Goal: Communication & Community: Answer question/provide support

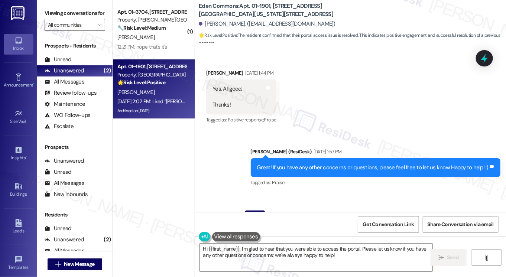
scroll to position [4814, 0]
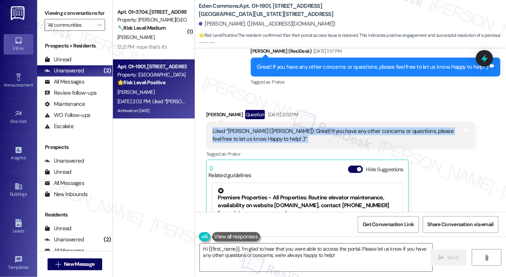
click at [275, 127] on div "Liked “[PERSON_NAME] ([PERSON_NAME]): Great! If you have any other concerns or …" at bounding box center [337, 135] width 250 height 16
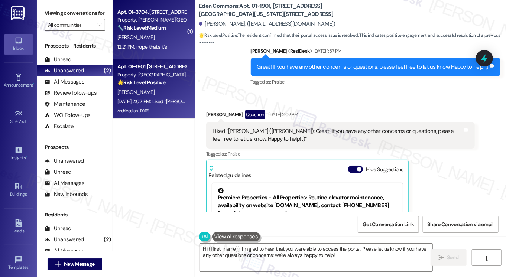
click at [149, 38] on div "[PERSON_NAME]" at bounding box center [152, 37] width 70 height 9
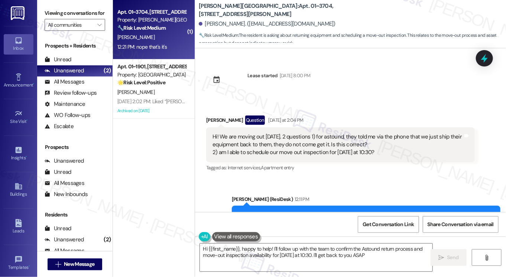
type textarea "Hi {{first_name}}, happy to help! I'll follow up with the team to confirm the A…"
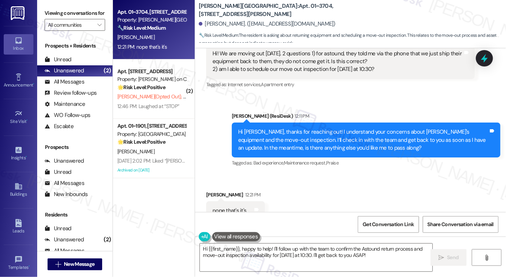
scroll to position [565, 0]
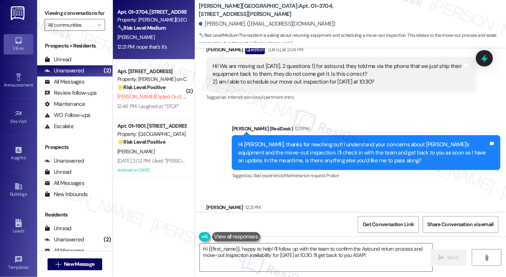
click at [299, 144] on div "Hi [PERSON_NAME], thanks for reaching out! I understand your concerns about [PE…" at bounding box center [363, 153] width 250 height 24
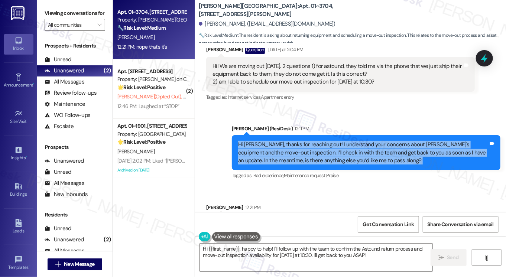
click at [299, 144] on div "Hi [PERSON_NAME], thanks for reaching out! I understand your concerns about [PE…" at bounding box center [363, 153] width 250 height 24
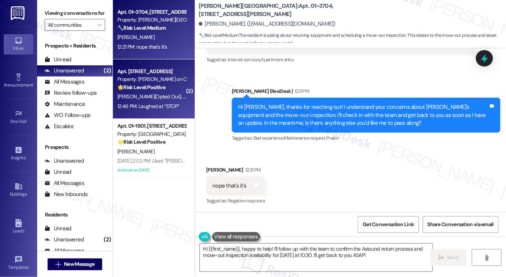
click at [169, 107] on div "12:46 PM: Laughed at “STOP” 12:46 PM: Laughed at “STOP”" at bounding box center [148, 106] width 62 height 7
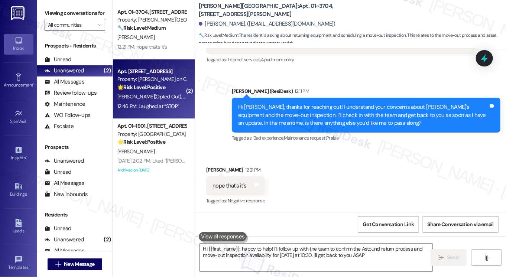
type textarea "Hi {{first_name}}, happy to help! I'll follow up with the team to confirm the A…"
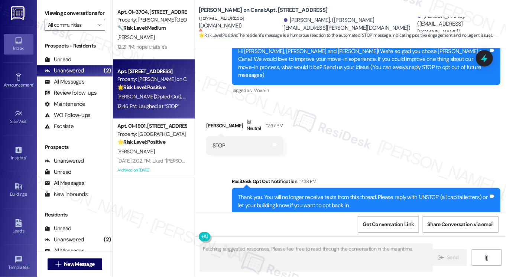
scroll to position [9, 0]
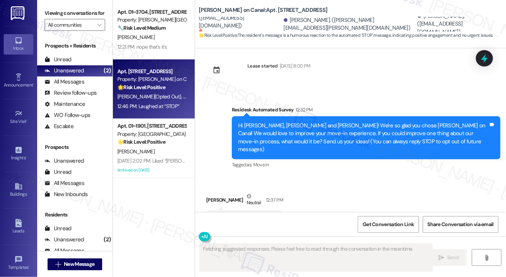
click at [256, 121] on div "Hi [PERSON_NAME], [PERSON_NAME] and [PERSON_NAME]! We're so glad you chose [PER…" at bounding box center [366, 137] width 269 height 43
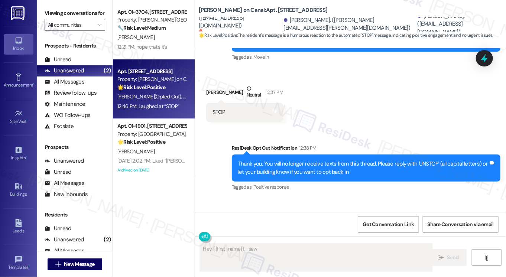
scroll to position [157, 0]
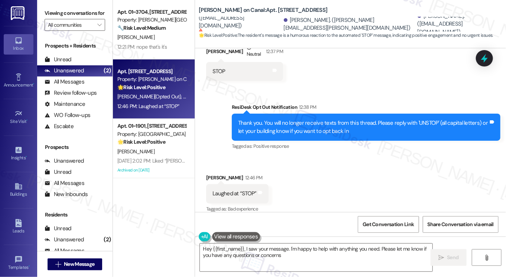
type textarea "Hey {{first_name}}, I saw your message. I'm happy to help with anything you nee…"
click at [275, 119] on div "Thank you. You will no longer receive texts from this thread. Please reply with…" at bounding box center [363, 127] width 250 height 16
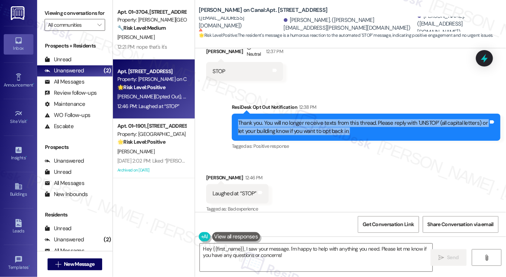
click at [275, 119] on div "Thank you. You will no longer receive texts from this thread. Please reply with…" at bounding box center [363, 127] width 250 height 16
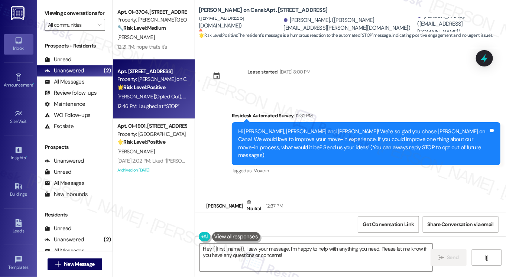
scroll to position [0, 0]
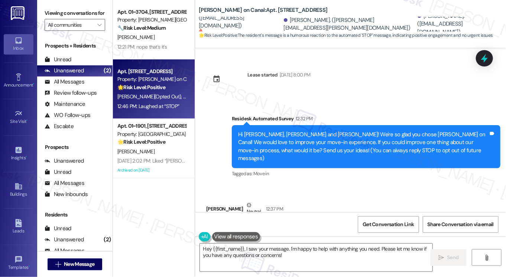
click at [268, 136] on div "Hi [PERSON_NAME], [PERSON_NAME] and [PERSON_NAME]! We're so glad you chose [PER…" at bounding box center [363, 147] width 250 height 32
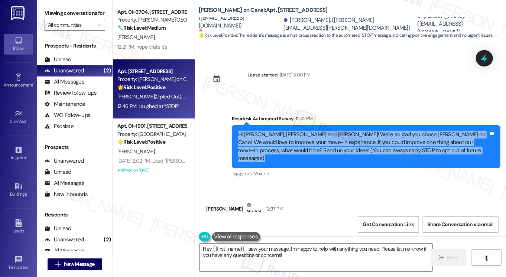
click at [268, 136] on div "Hi [PERSON_NAME], [PERSON_NAME] and [PERSON_NAME]! We're so glad you chose [PER…" at bounding box center [363, 147] width 250 height 32
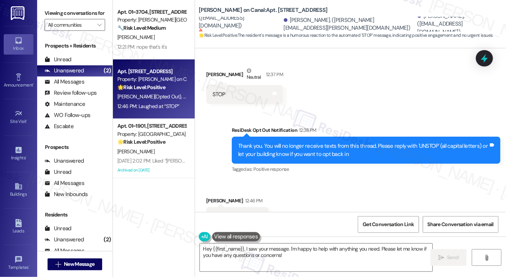
scroll to position [157, 0]
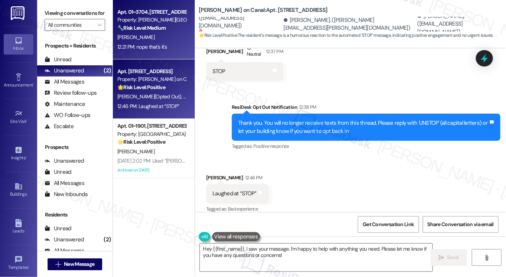
click at [148, 39] on div "[PERSON_NAME]" at bounding box center [152, 37] width 70 height 9
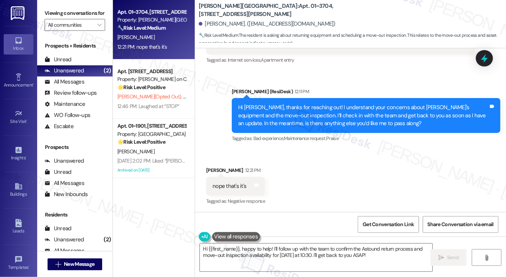
scroll to position [603, 0]
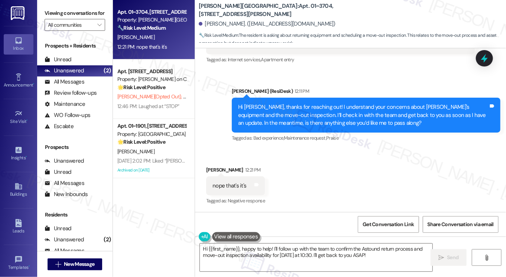
click at [308, 121] on div "Hi [PERSON_NAME], thanks for reaching out! I understand your concerns about [PE…" at bounding box center [363, 115] width 250 height 24
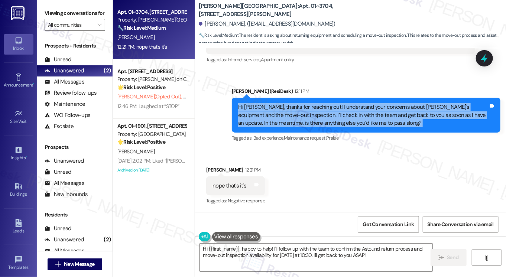
click at [308, 121] on div "Hi [PERSON_NAME], thanks for reaching out! I understand your concerns about [PE…" at bounding box center [363, 115] width 250 height 24
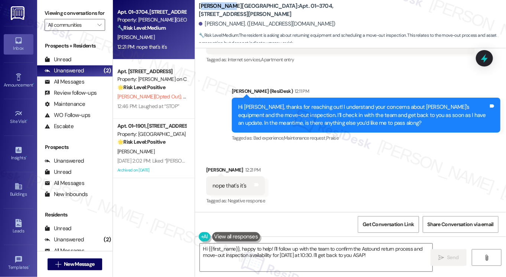
drag, startPoint x: 200, startPoint y: 8, endPoint x: 227, endPoint y: 8, distance: 26.4
click at [227, 8] on b "[PERSON_NAME][GEOGRAPHIC_DATA]: Apt. 01~[STREET_ADDRESS][PERSON_NAME]" at bounding box center [273, 10] width 149 height 16
click at [46, 19] on label "Viewing conversations for" at bounding box center [75, 13] width 61 height 12
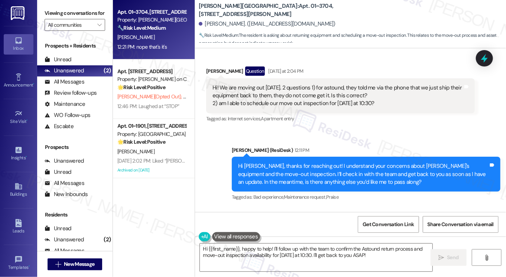
scroll to position [491, 0]
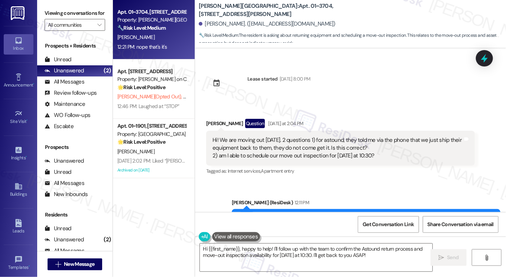
click at [237, 138] on div "Hi! We are moving out [DATE]. 2 questions 1) for astound, they told me via the …" at bounding box center [337, 148] width 250 height 24
click at [50, 4] on div "Viewing conversations for All communities " at bounding box center [74, 19] width 75 height 38
click at [196, 7] on div "[PERSON_NAME][GEOGRAPHIC_DATA]: Apt. 01~[STREET_ADDRESS][PERSON_NAME] [PERSON_N…" at bounding box center [350, 22] width 311 height 41
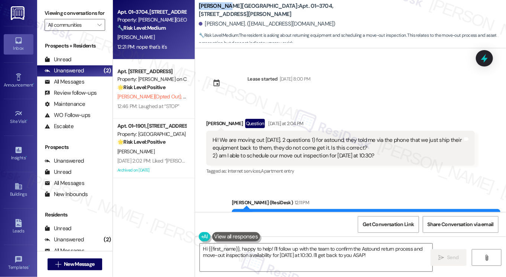
click at [199, 7] on b "[PERSON_NAME][GEOGRAPHIC_DATA]: Apt. 01~[STREET_ADDRESS][PERSON_NAME]" at bounding box center [273, 10] width 149 height 16
click at [43, 13] on div "Viewing conversations for All communities " at bounding box center [74, 19] width 75 height 38
click at [328, 144] on div "Hi! We are moving out [DATE]. 2 questions 1) for astound, they told me via the …" at bounding box center [337, 148] width 250 height 24
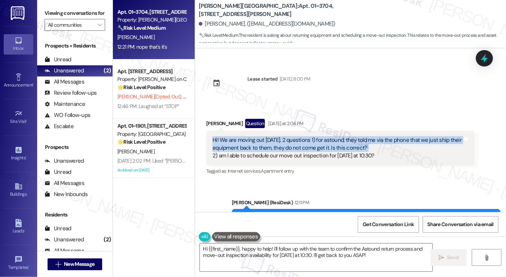
click at [328, 144] on div "Hi! We are moving out [DATE]. 2 questions 1) for astound, they told me via the …" at bounding box center [337, 148] width 250 height 24
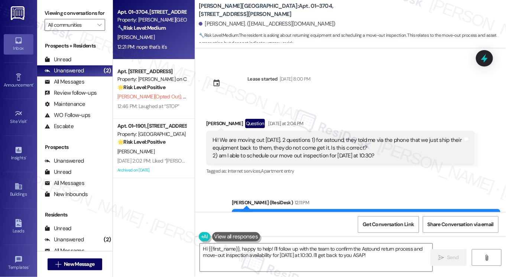
click at [300, 152] on div "Hi! We are moving out [DATE]. 2 questions 1) for astound, they told me via the …" at bounding box center [337, 148] width 250 height 24
click at [62, 16] on label "Viewing conversations for" at bounding box center [75, 13] width 61 height 12
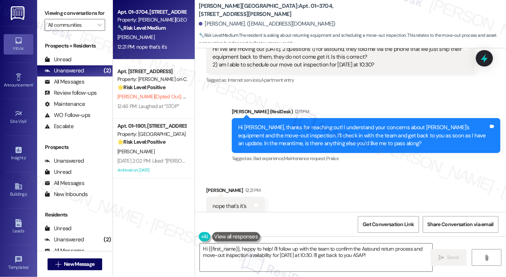
scroll to position [603, 0]
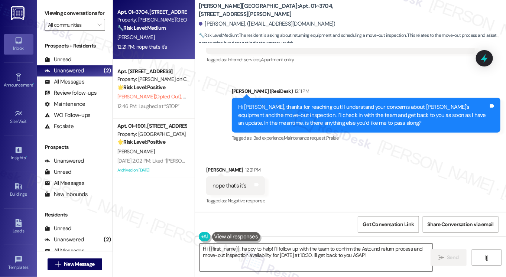
click at [269, 246] on textarea "Hi {{first_name}}, happy to help! I'll follow up with the team to confirm the A…" at bounding box center [316, 258] width 233 height 28
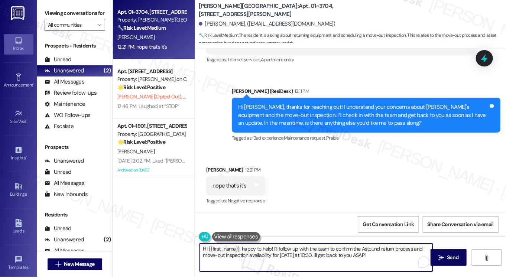
click at [269, 246] on textarea "Hi {{first_name}}, happy to help! I'll follow up with the team to confirm the A…" at bounding box center [316, 258] width 233 height 28
click at [377, 254] on textarea "Hi {{first_name}}, happy to help! I'll follow up with the team to confirm the A…" at bounding box center [316, 258] width 233 height 28
drag, startPoint x: 383, startPoint y: 258, endPoint x: 189, endPoint y: 244, distance: 194.8
click at [189, 244] on div "Apt. 01~3704, [STREET_ADDRESS][PERSON_NAME] Property: [PERSON_NAME][GEOGRAPHIC_…" at bounding box center [309, 138] width 393 height 277
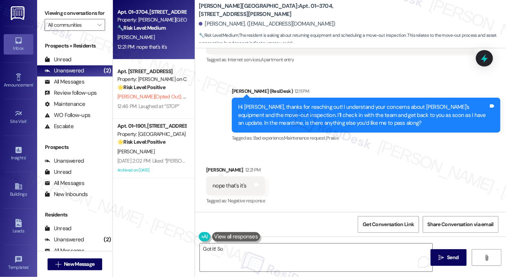
click at [49, 15] on label "Viewing conversations for" at bounding box center [75, 13] width 61 height 12
click at [233, 251] on textarea "Got it! So" at bounding box center [316, 258] width 233 height 28
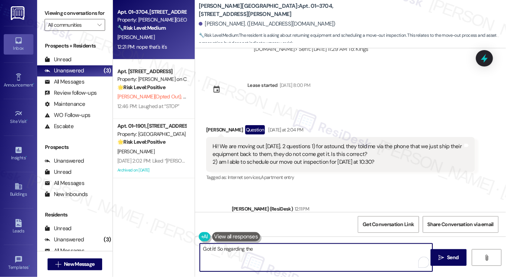
scroll to position [529, 0]
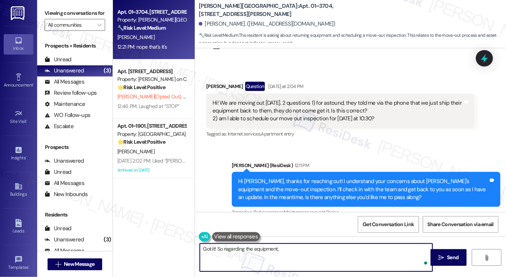
paste textarea "are responsible for returning any cable boxes directly to RCN. Please call [PHO…"
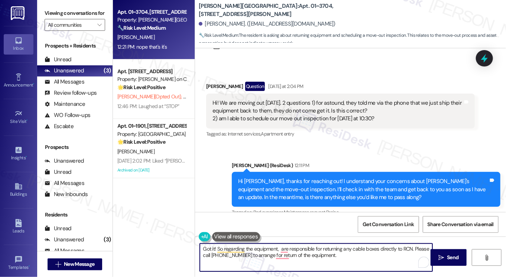
click at [280, 248] on textarea "Got it! So regarding the equipment, are responsible for returning any cable box…" at bounding box center [316, 258] width 233 height 28
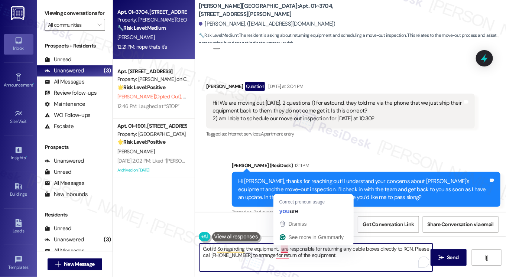
click at [278, 246] on textarea "Got it! So regarding the equipment, are responsible for returning any cable box…" at bounding box center [316, 258] width 233 height 28
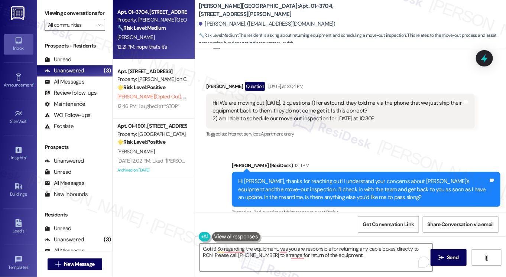
click at [50, 13] on label "Viewing conversations for" at bounding box center [75, 13] width 61 height 12
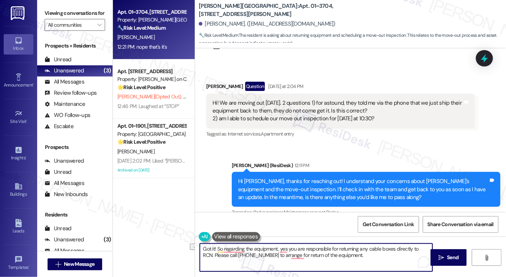
drag, startPoint x: 348, startPoint y: 256, endPoint x: 201, endPoint y: 260, distance: 147.5
click at [201, 260] on textarea "Got it! So regarding the equipment, yes you are responsible for returning any c…" at bounding box center [316, 258] width 233 height 28
type textarea "Got it! So regarding the equipment, yes you are responsible for returning any c…"
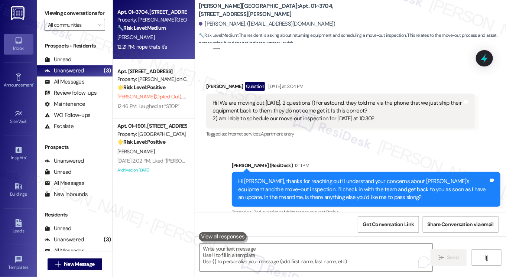
click at [45, 19] on label "Viewing conversations for" at bounding box center [75, 13] width 61 height 12
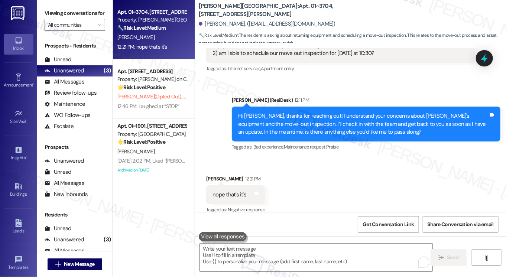
scroll to position [603, 0]
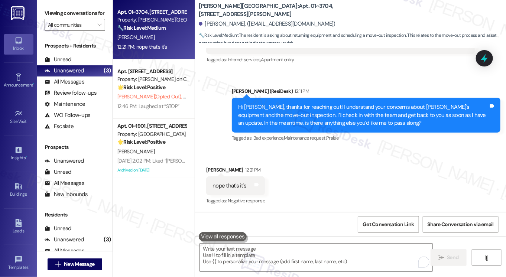
drag, startPoint x: 48, startPoint y: 12, endPoint x: 56, endPoint y: 13, distance: 8.6
click at [48, 12] on label "Viewing conversations for" at bounding box center [75, 13] width 61 height 12
click at [235, 183] on div "nope that's it's" at bounding box center [229, 186] width 34 height 8
drag, startPoint x: 42, startPoint y: 14, endPoint x: 63, endPoint y: 46, distance: 38.2
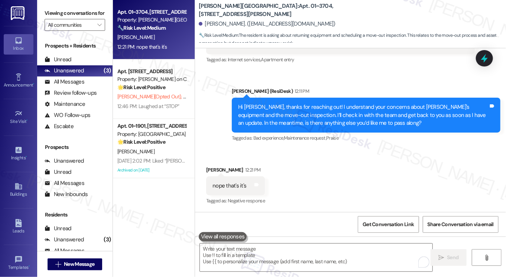
click at [42, 14] on div "Viewing conversations for All communities " at bounding box center [74, 19] width 75 height 38
click at [229, 250] on textarea "To enrich screen reader interactions, please activate Accessibility in Grammarl…" at bounding box center [316, 258] width 233 height 28
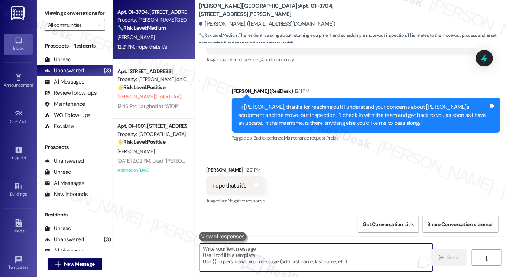
paste textarea "Got it! Regarding the equipment, you’ll need to return any cable boxes directly…"
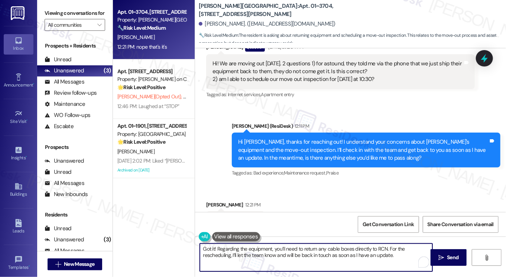
scroll to position [529, 0]
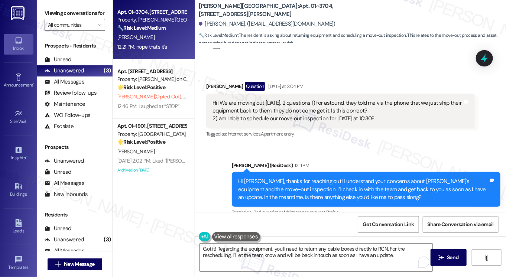
click at [58, 19] on label "Viewing conversations for" at bounding box center [75, 13] width 61 height 12
click at [379, 245] on textarea "Got it! Regarding the equipment, you’ll need to return any cable boxes directly…" at bounding box center [316, 258] width 233 height 28
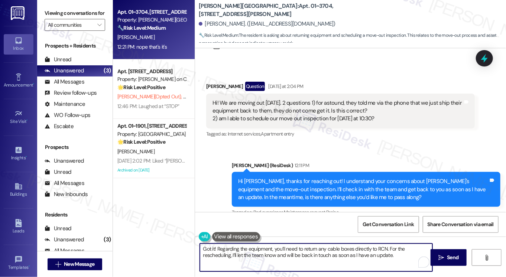
click at [379, 245] on textarea "Got it! Regarding the equipment, you’ll need to return any cable boxes directly…" at bounding box center [316, 258] width 233 height 28
drag, startPoint x: 389, startPoint y: 257, endPoint x: 236, endPoint y: 255, distance: 153.1
click at [236, 255] on textarea "Got it! Regarding the equipment, you’ll need to return any cable boxes directly…" at bounding box center [316, 258] width 233 height 28
click at [283, 117] on div "Hi! We are moving out [DATE]. 2 questions 1) for astound, they told me via the …" at bounding box center [337, 111] width 250 height 24
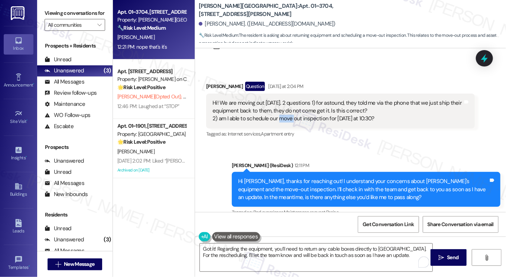
click at [283, 117] on div "Hi! We are moving out [DATE]. 2 questions 1) for astound, they told me via the …" at bounding box center [337, 111] width 250 height 24
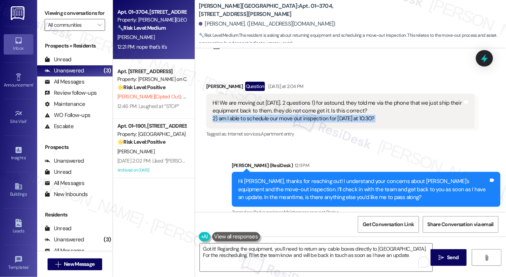
click at [283, 117] on div "Hi! We are moving out [DATE]. 2 questions 1) for astound, they told me via the …" at bounding box center [337, 111] width 250 height 24
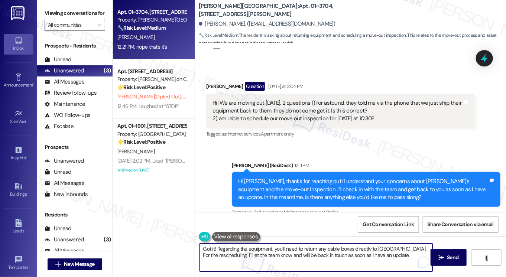
drag, startPoint x: 399, startPoint y: 255, endPoint x: 396, endPoint y: 256, distance: 4.0
click at [396, 256] on textarea "Got it! Regarding the equipment, you’ll need to return any cable boxes directly…" at bounding box center [316, 258] width 233 height 28
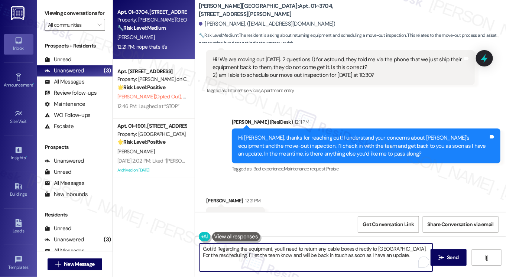
scroll to position [603, 0]
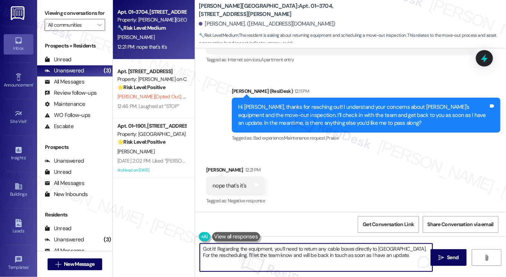
click at [388, 257] on textarea "Got it! Regarding the equipment, you’ll need to return any cable boxes directly…" at bounding box center [316, 258] width 233 height 28
drag, startPoint x: 397, startPoint y: 257, endPoint x: 356, endPoint y: 258, distance: 40.9
click at [356, 258] on textarea "Got it! Regarding the equipment, you’ll need to return any cable boxes directly…" at bounding box center [316, 258] width 233 height 28
click at [306, 256] on textarea "Got it! Regarding the equipment, you’ll need to return any cable boxes directly…" at bounding box center [316, 258] width 233 height 28
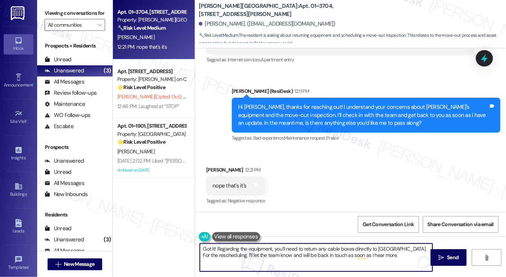
click at [306, 255] on textarea "Got it! Regarding the equipment, you’ll need to return any cable boxes directly…" at bounding box center [316, 258] width 233 height 28
click at [380, 253] on textarea "Got it! Regarding the equipment, you’ll need to return any cable boxes directly…" at bounding box center [316, 258] width 233 height 28
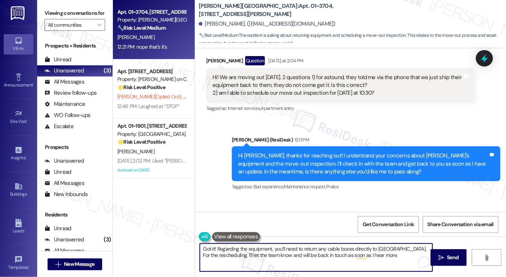
scroll to position [529, 0]
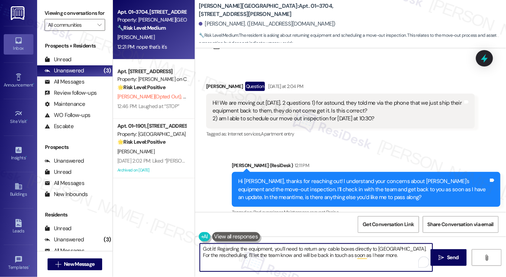
click at [216, 255] on textarea "Got it! Regarding the equipment, you’ll need to return any cable boxes directly…" at bounding box center [316, 258] width 233 height 28
click at [405, 254] on textarea "Got it! Regarding the equipment, you’ll need to return any cable boxes directly…" at bounding box center [316, 258] width 233 height 28
click at [438, 257] on icon "" at bounding box center [441, 258] width 6 height 6
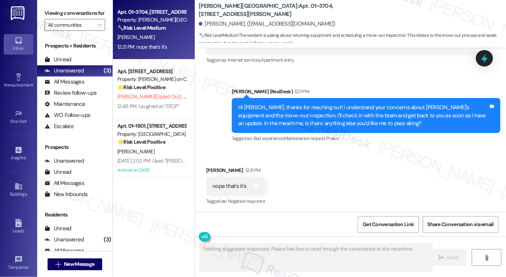
scroll to position [663, 0]
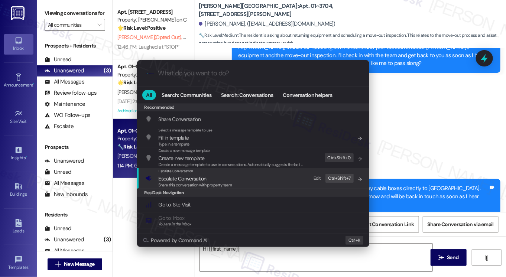
click at [222, 175] on span "Escalate Conversation" at bounding box center [196, 179] width 74 height 8
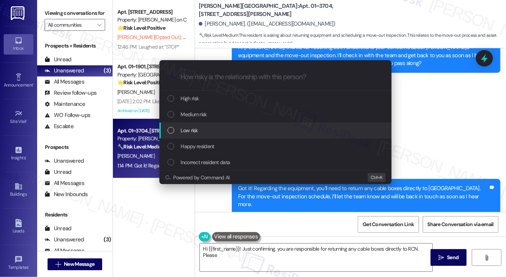
click at [190, 131] on span "Low risk" at bounding box center [189, 130] width 17 height 8
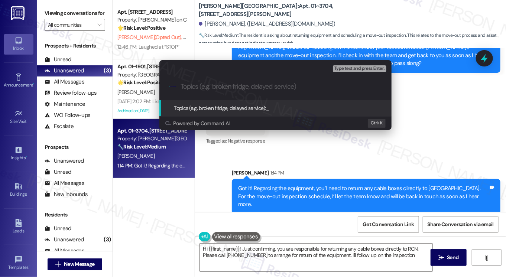
type textarea "Hi {{first_name}}! Just confirming, you are responsible for returning any cable…"
type input "r"
click at [288, 89] on input "Request for move out inspection on" at bounding box center [279, 87] width 196 height 8
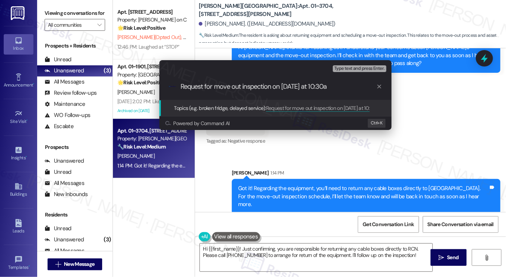
type input "Request for move out inspection on [DATE] at 10:30am"
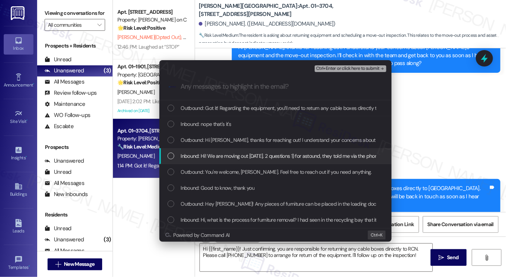
click at [242, 163] on div "Inbound: Hi! We are moving out [DATE]. 2 questions 1) for astound, they told me…" at bounding box center [275, 156] width 232 height 16
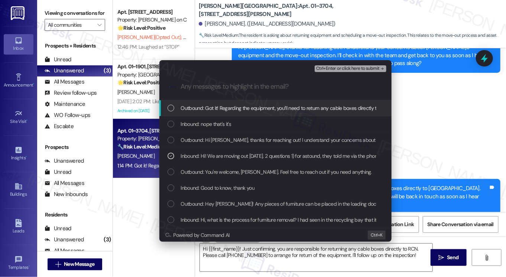
click at [355, 67] on span "Ctrl+Enter or click here to submit" at bounding box center [348, 68] width 64 height 5
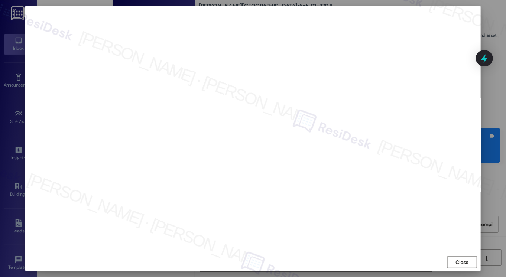
scroll to position [4, 0]
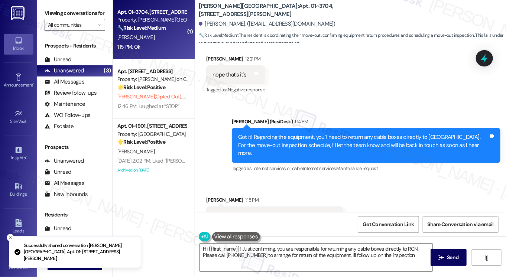
type textarea "Hi {{first_name}}! Just confirming, you are responsible for returning any cable…"
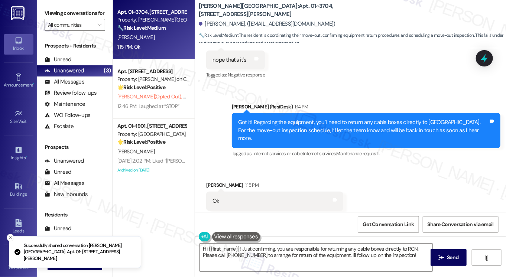
scroll to position [736, 0]
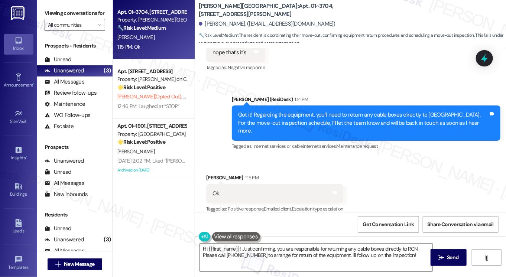
click at [296, 126] on div "Got it! Regarding the equipment, you’ll need to return any cable boxes directly…" at bounding box center [363, 123] width 250 height 24
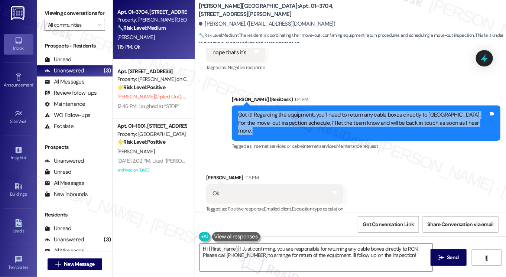
click at [296, 126] on div "Got it! Regarding the equipment, you’ll need to return any cable boxes directly…" at bounding box center [363, 123] width 250 height 24
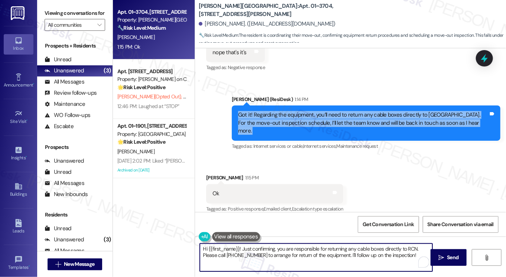
click at [273, 251] on textarea "Hi {{first_name}}! Just confirming, you are responsible for returning any cable…" at bounding box center [316, 258] width 233 height 28
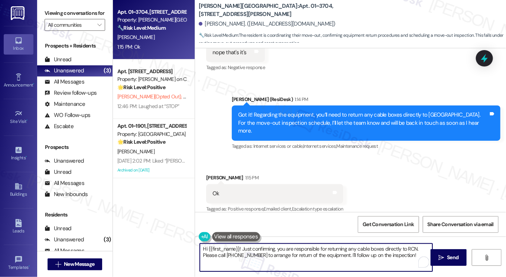
click at [273, 251] on textarea "Hi {{first_name}}! Just confirming, you are responsible for returning any cable…" at bounding box center [316, 258] width 233 height 28
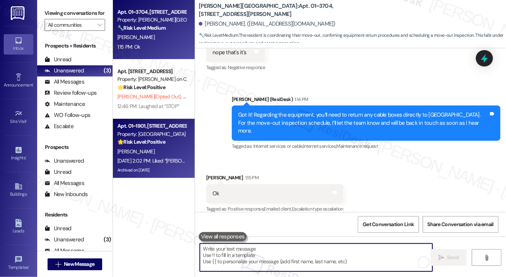
click at [157, 165] on div "[DATE] 2:02 PM: Liked “[PERSON_NAME] ([PERSON_NAME]): Great! If you have any ot…" at bounding box center [152, 160] width 70 height 9
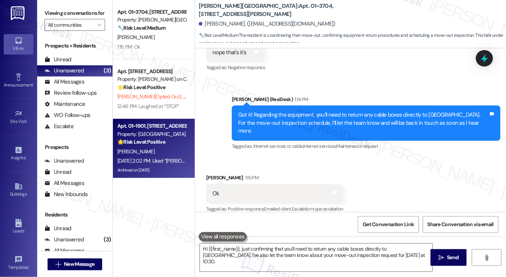
type textarea "Hi {{first_name}}, just confirming that you'll need to return any cable boxes d…"
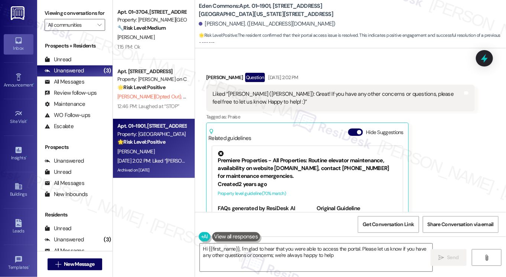
type textarea "Hi {{first_name}}, I'm glad to hear that you were able to access the portal. Pl…"
